Goal: Complete application form: Complete application form

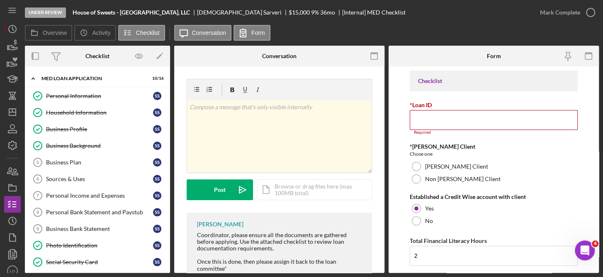
scroll to position [240, 0]
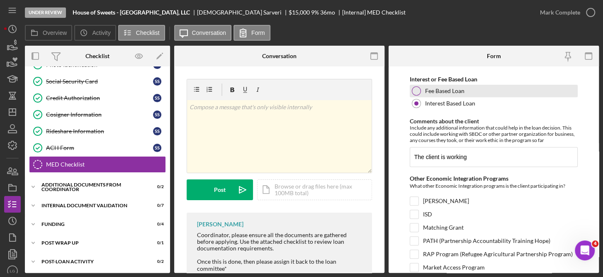
click at [545, 93] on div "Fee Based Loan" at bounding box center [494, 91] width 168 height 12
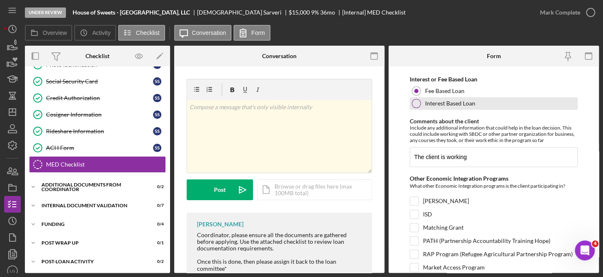
click at [461, 100] on label "Interest Based Loan" at bounding box center [450, 103] width 50 height 7
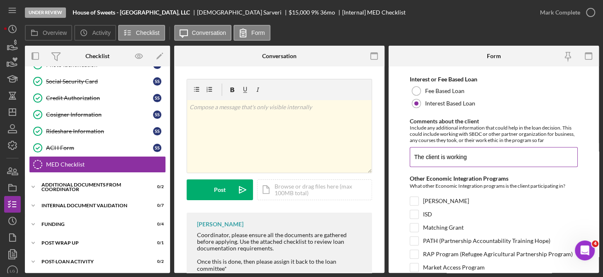
click at [484, 161] on input "The client is working" at bounding box center [494, 157] width 168 height 20
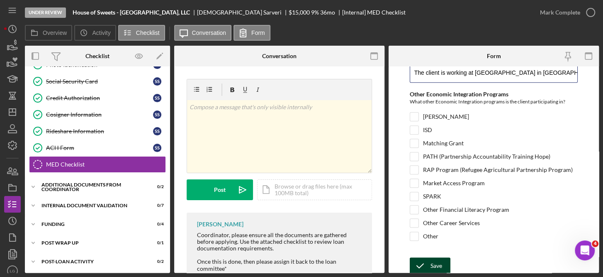
type input "The client is working at [GEOGRAPHIC_DATA] in [GEOGRAPHIC_DATA], [GEOGRAPHIC_DA…"
click at [429, 261] on icon "submit" at bounding box center [420, 265] width 21 height 21
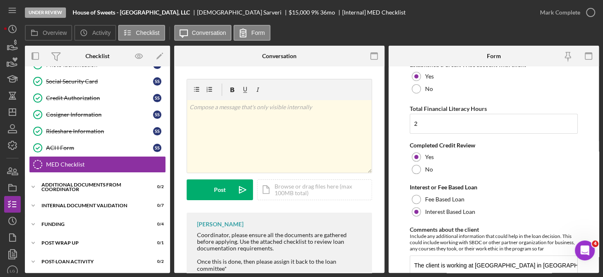
scroll to position [33, 0]
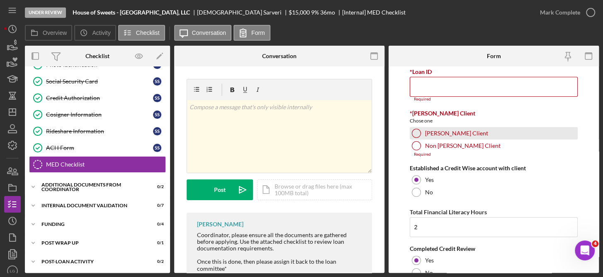
click at [433, 133] on label "[PERSON_NAME] Client" at bounding box center [456, 133] width 63 height 7
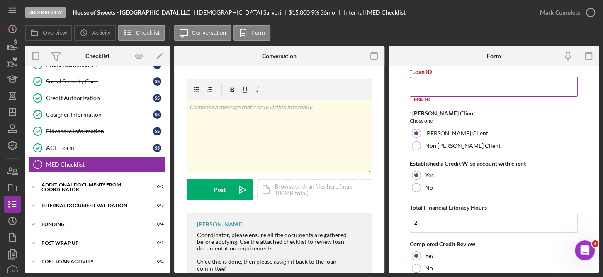
click at [432, 84] on input "*Loan ID" at bounding box center [494, 87] width 168 height 20
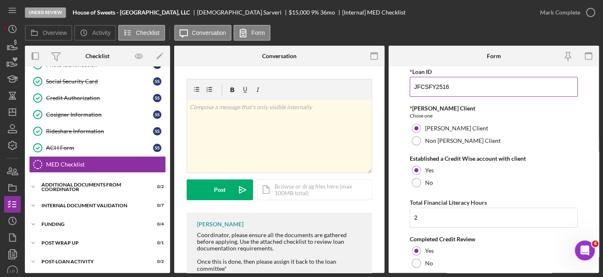
click at [466, 83] on input "JFCSFY2516" at bounding box center [494, 87] width 168 height 20
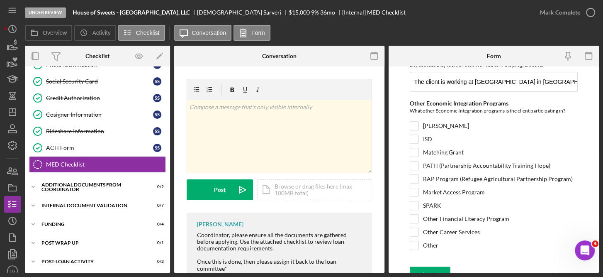
scroll to position [320, 0]
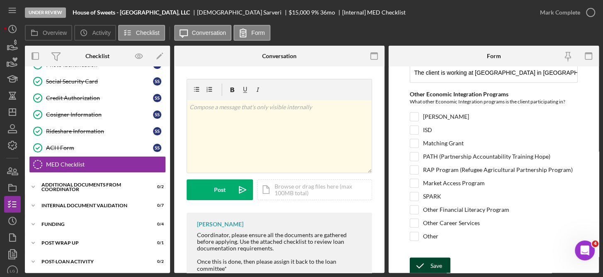
type input "JFCSFY2522"
click at [434, 265] on div "Save" at bounding box center [437, 265] width 12 height 17
